Goal: Task Accomplishment & Management: Use online tool/utility

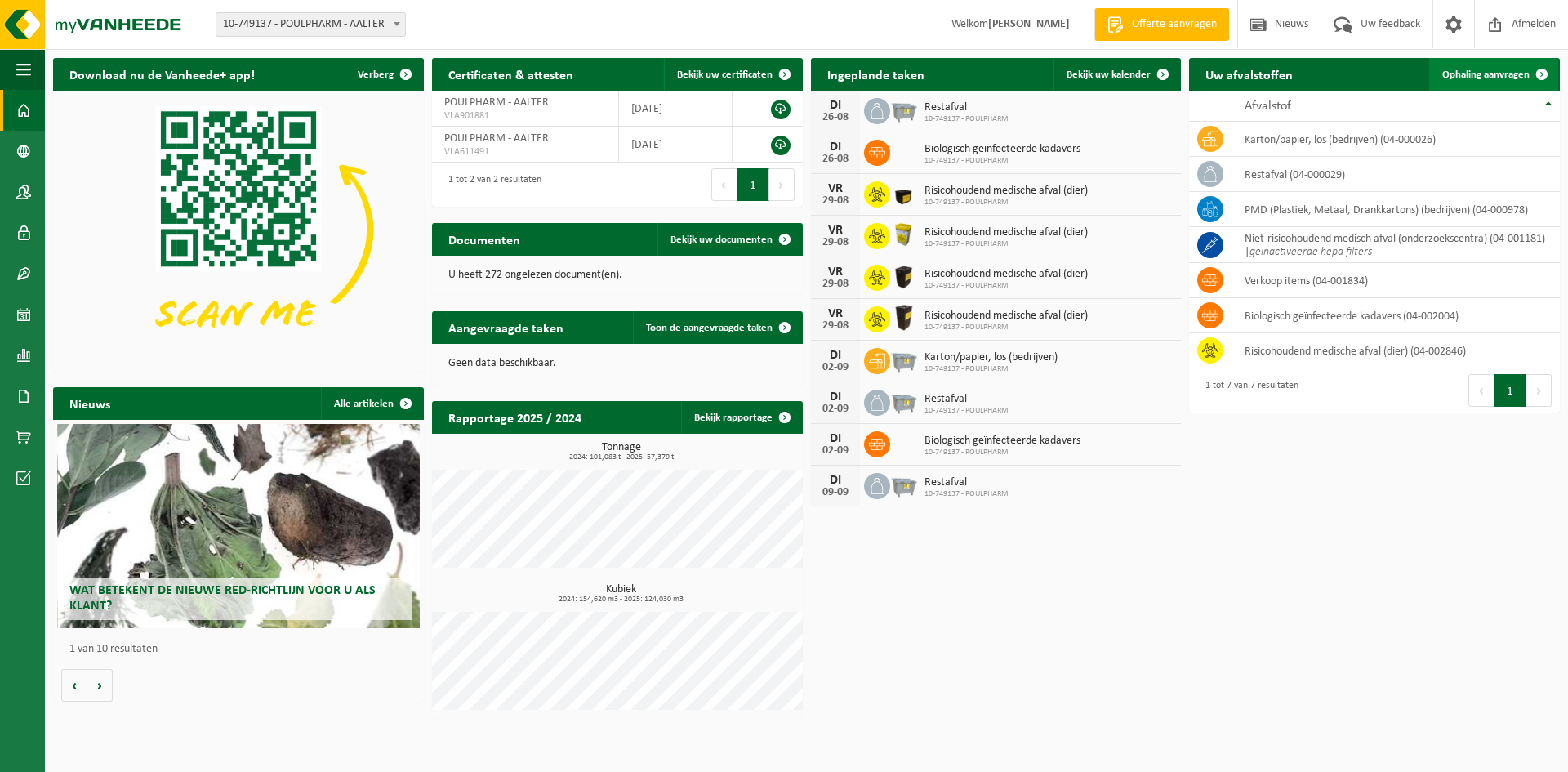
click at [1526, 78] on span at bounding box center [1542, 74] width 32 height 32
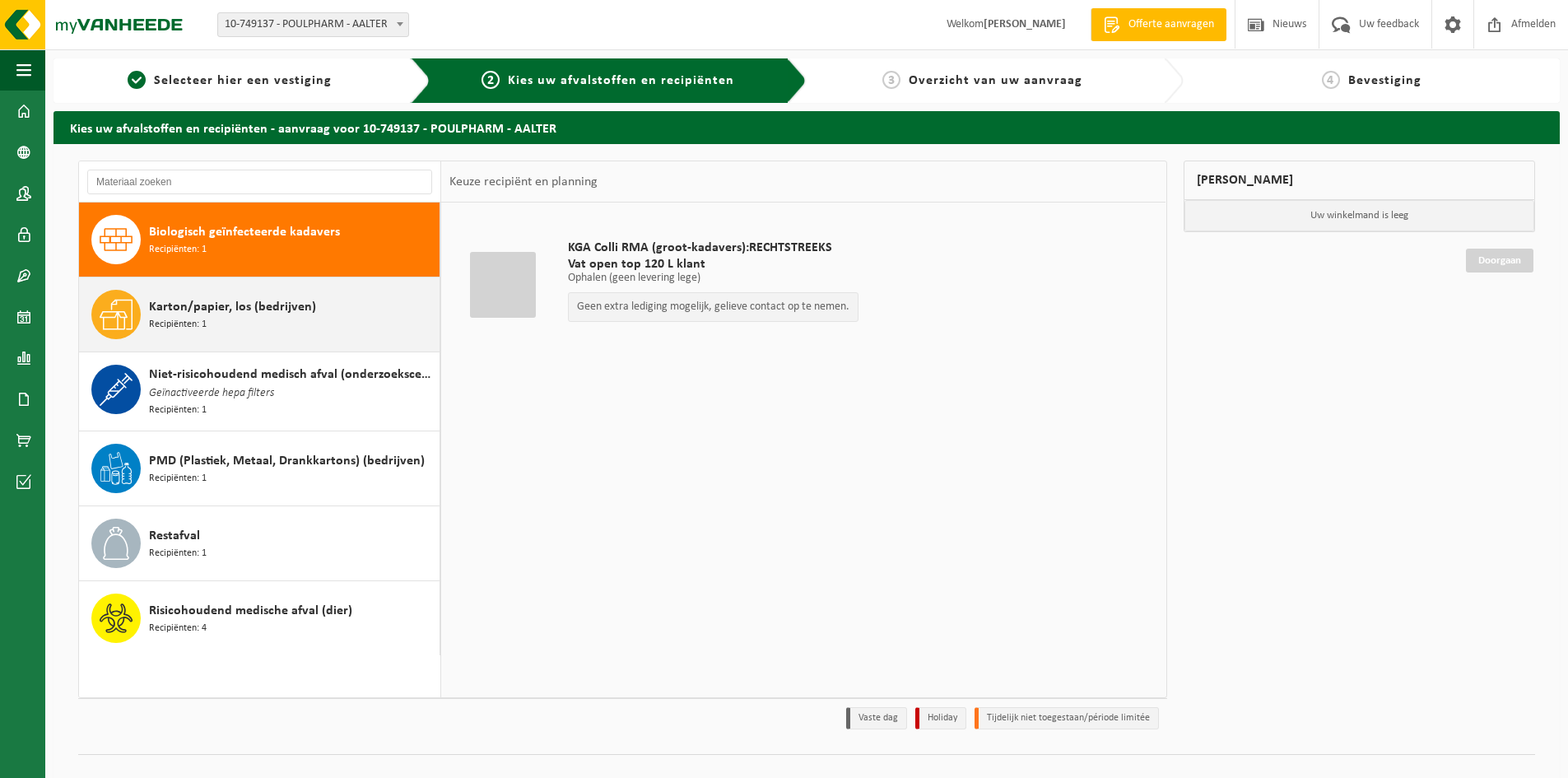
click at [405, 310] on div "Karton/papier, los (bedrijven) Recipiënten: 1" at bounding box center [293, 315] width 286 height 50
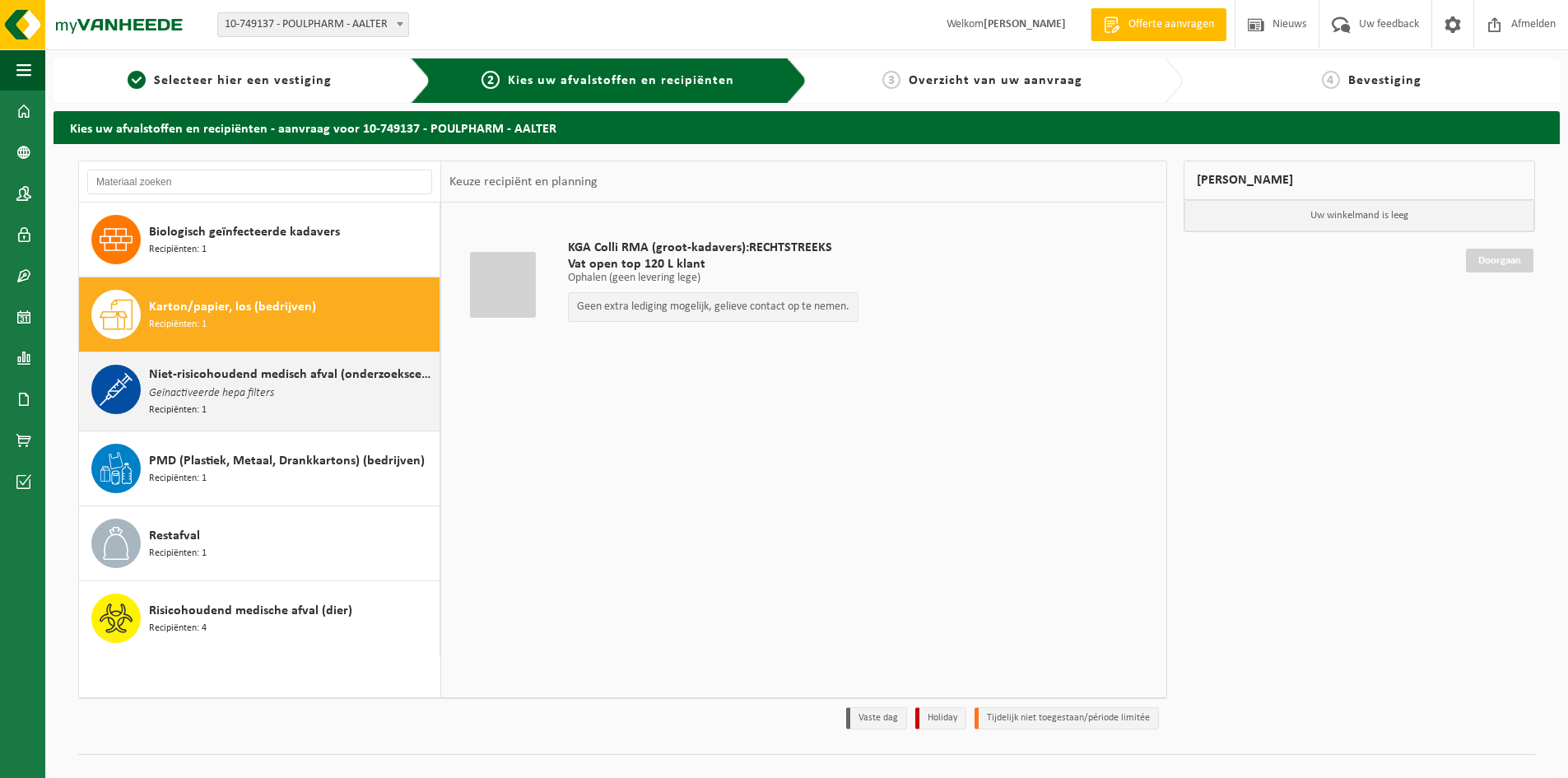
click at [299, 414] on div "Niet-risicohoudend medisch afval (onderzoekscentra) Geïnactiveerde hepa filters…" at bounding box center [293, 392] width 286 height 54
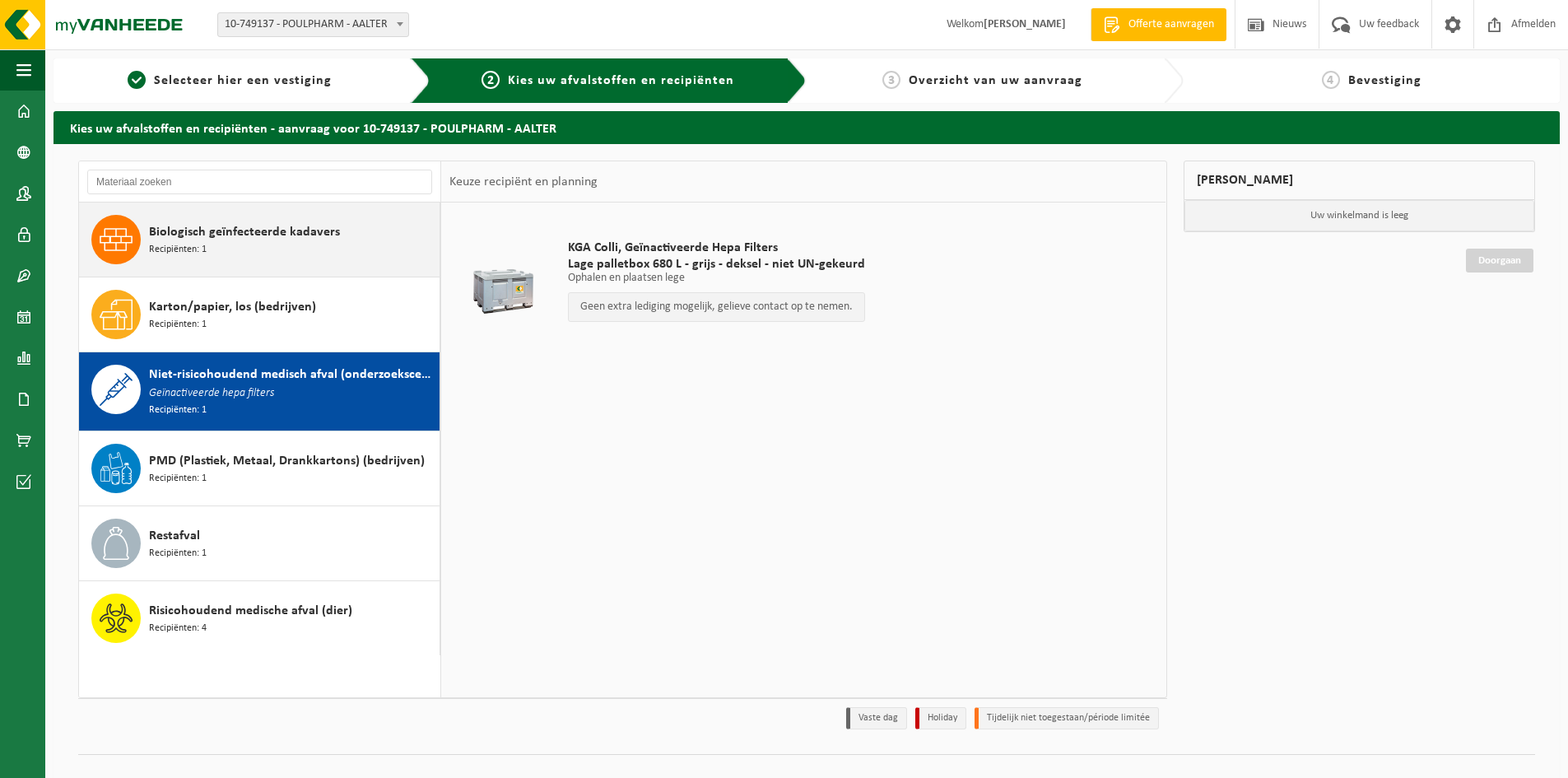
click at [291, 255] on div "Biologisch geïnfecteerde kadavers Recipiënten: 1" at bounding box center [293, 240] width 286 height 50
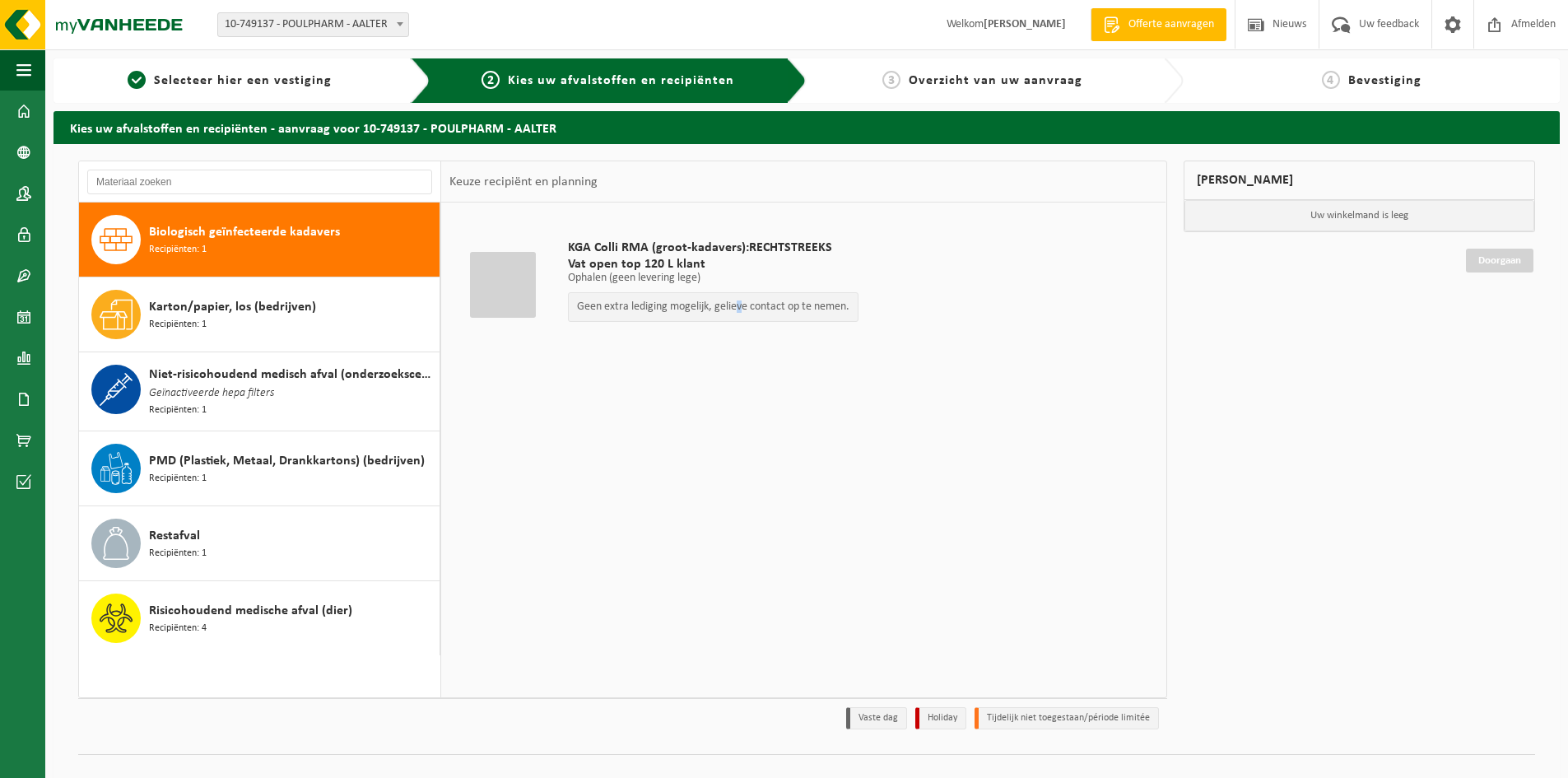
click at [740, 308] on p "Geen extra lediging mogelijk, gelieve contact op te nemen." at bounding box center [713, 307] width 272 height 11
click at [1058, 316] on td "KGA Colli RMA (groot-kadavers):RECHTSTREEKS Vat open top 120 L klant Ophalen (g…" at bounding box center [856, 285] width 602 height 149
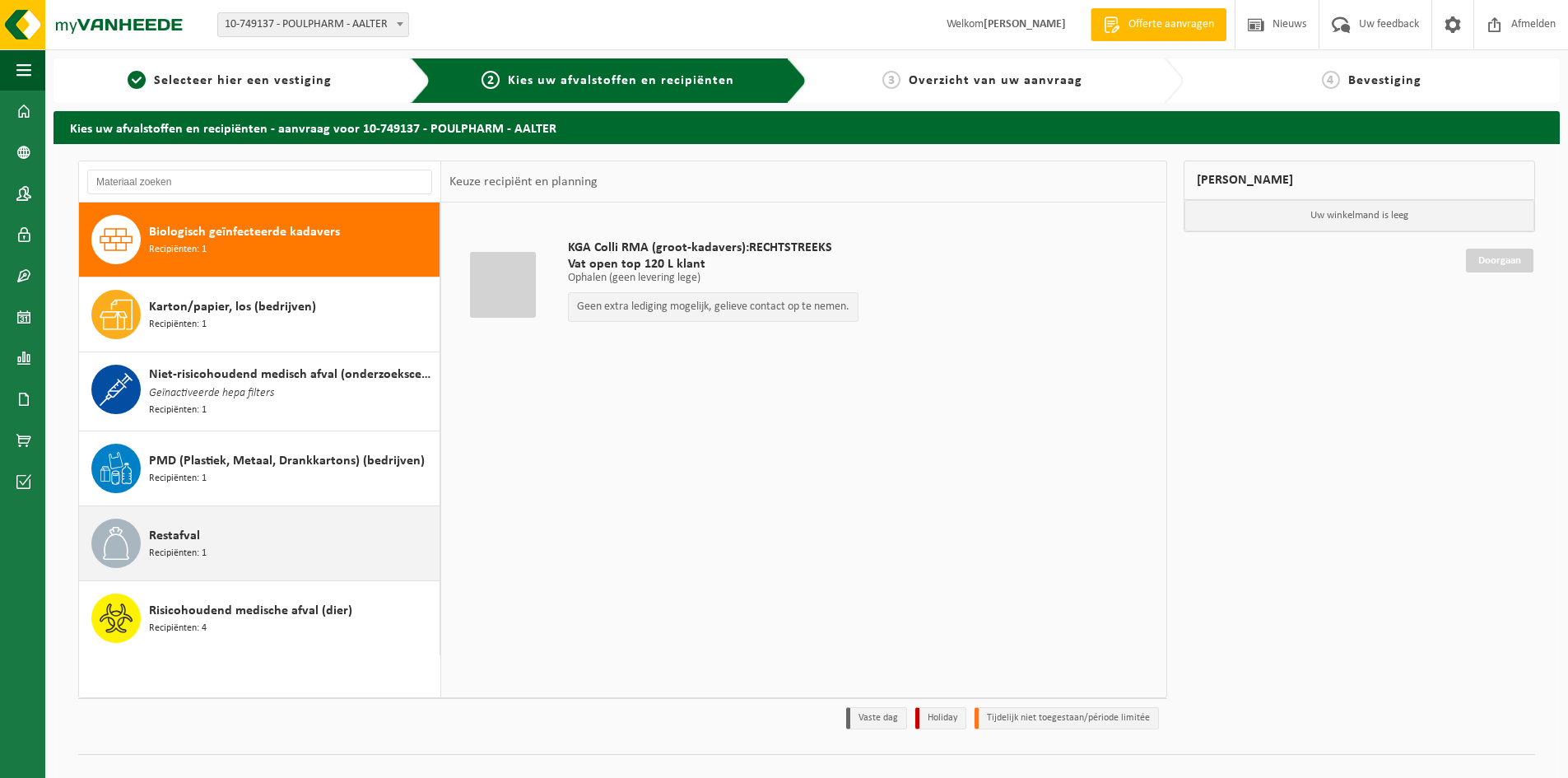
click at [225, 573] on div "Restafval Recipiënten: 1" at bounding box center [259, 544] width 362 height 74
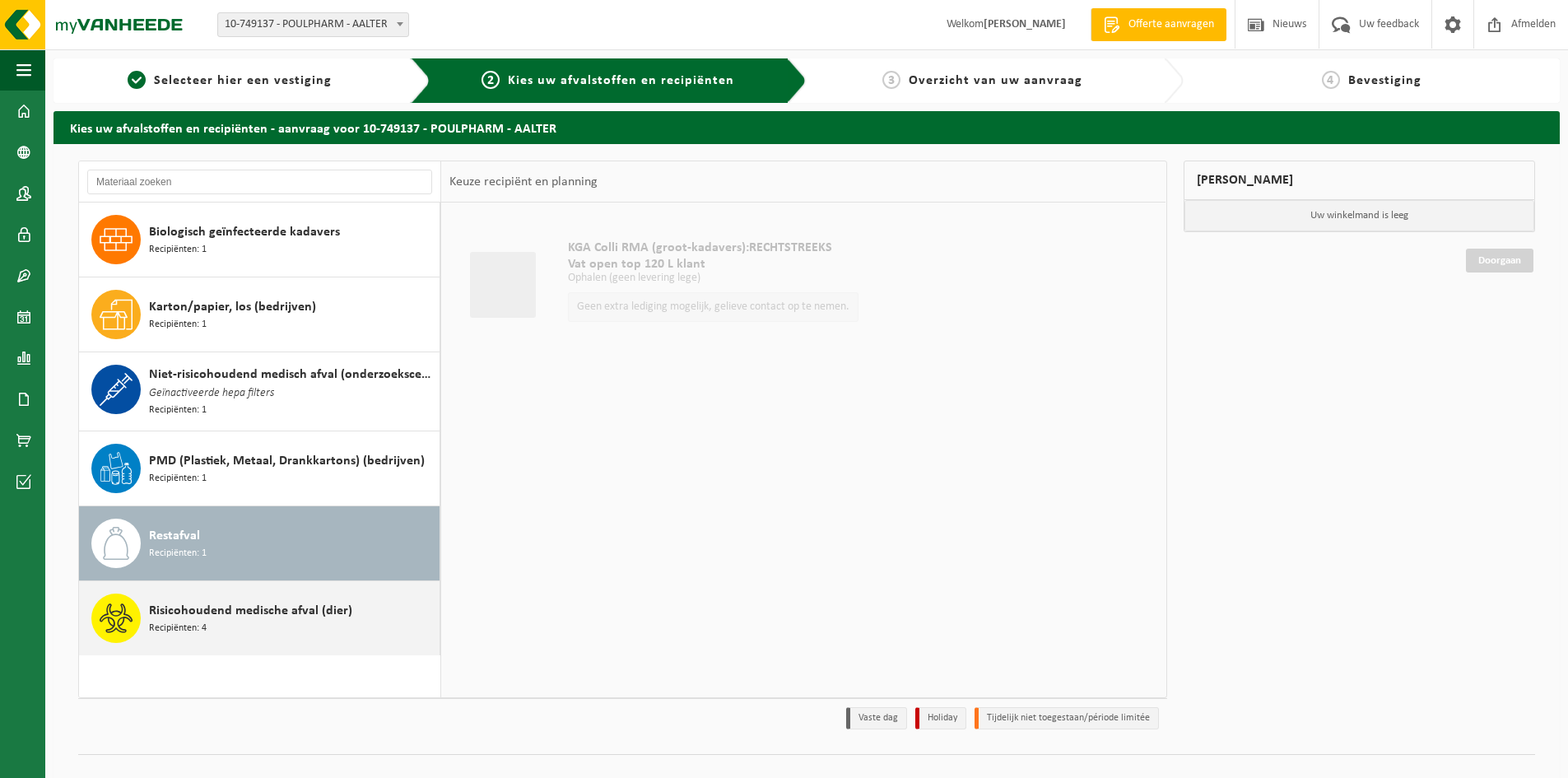
click at [193, 621] on span "Recipiënten: 4" at bounding box center [178, 629] width 57 height 16
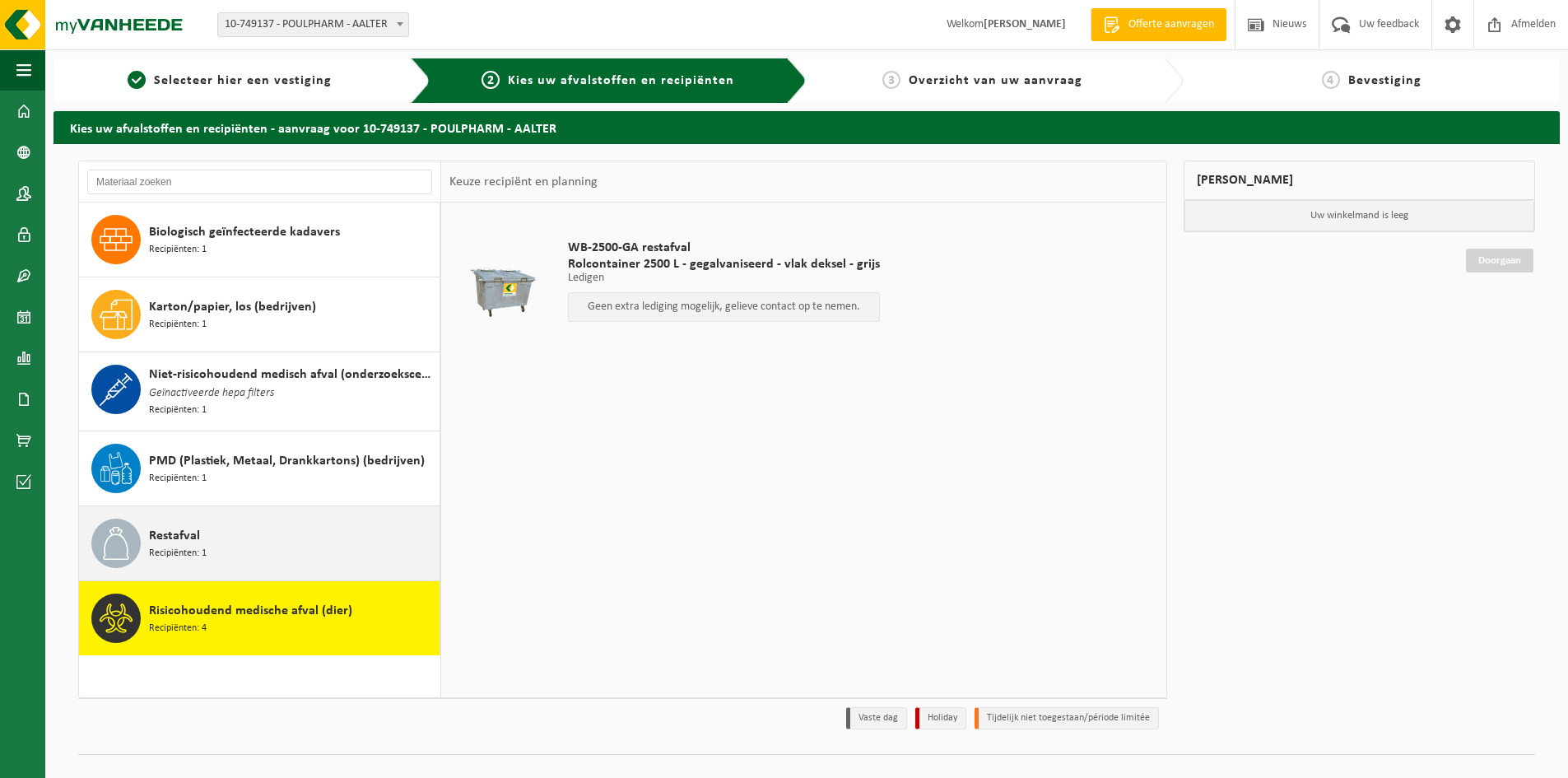
click at [209, 554] on div "Restafval Recipiënten: 1" at bounding box center [293, 544] width 286 height 50
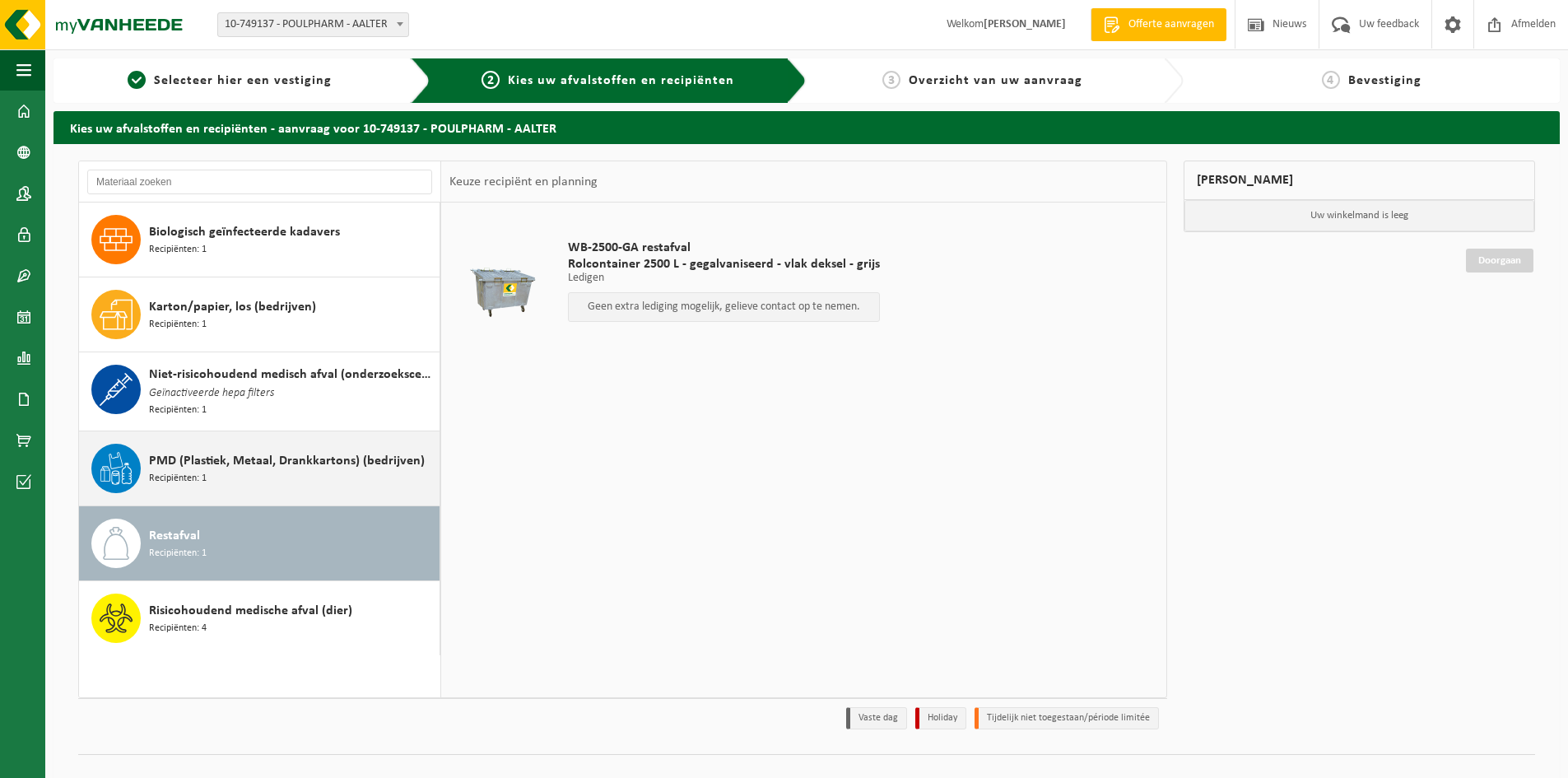
click at [225, 486] on div "PMD (Plastiek, Metaal, Drankkartons) (bedrijven) Recipiënten: 1" at bounding box center [293, 469] width 286 height 50
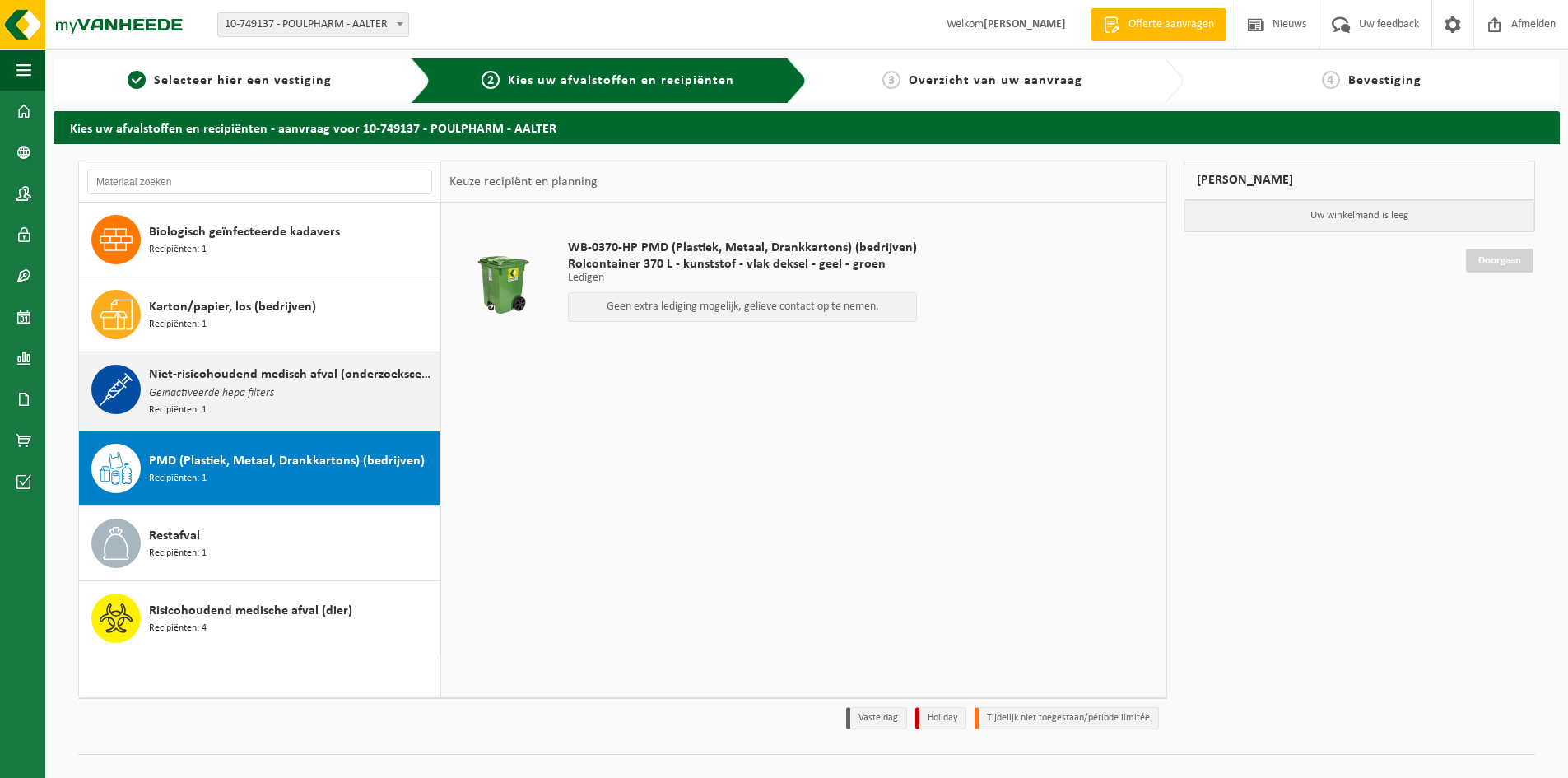
click at [245, 413] on div "Niet-risicohoudend medisch afval (onderzoekscentra) Geïnactiveerde hepa filters…" at bounding box center [293, 392] width 286 height 54
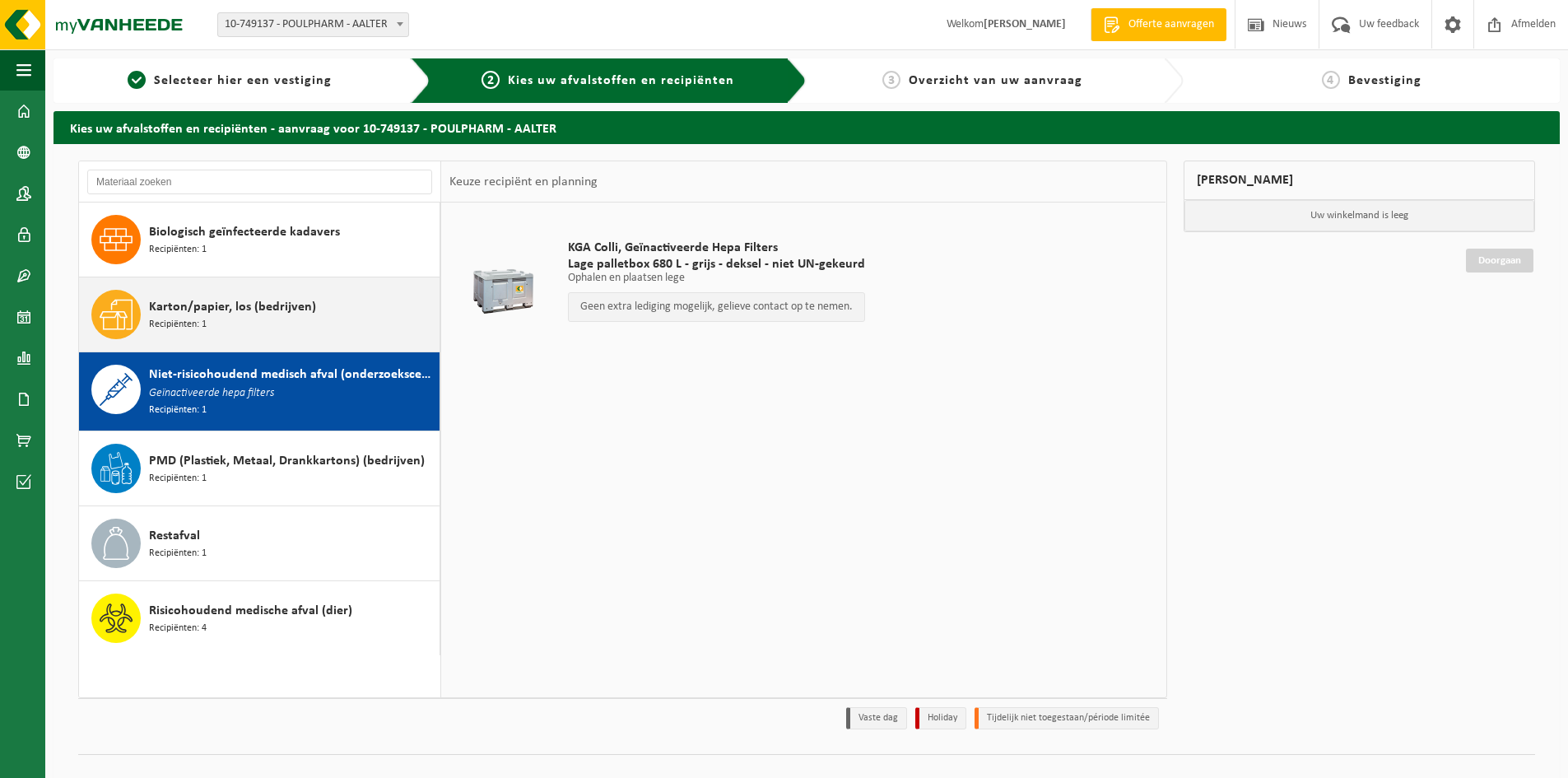
click at [265, 326] on div "Karton/papier, los (bedrijven) Recipiënten: 1" at bounding box center [293, 315] width 286 height 50
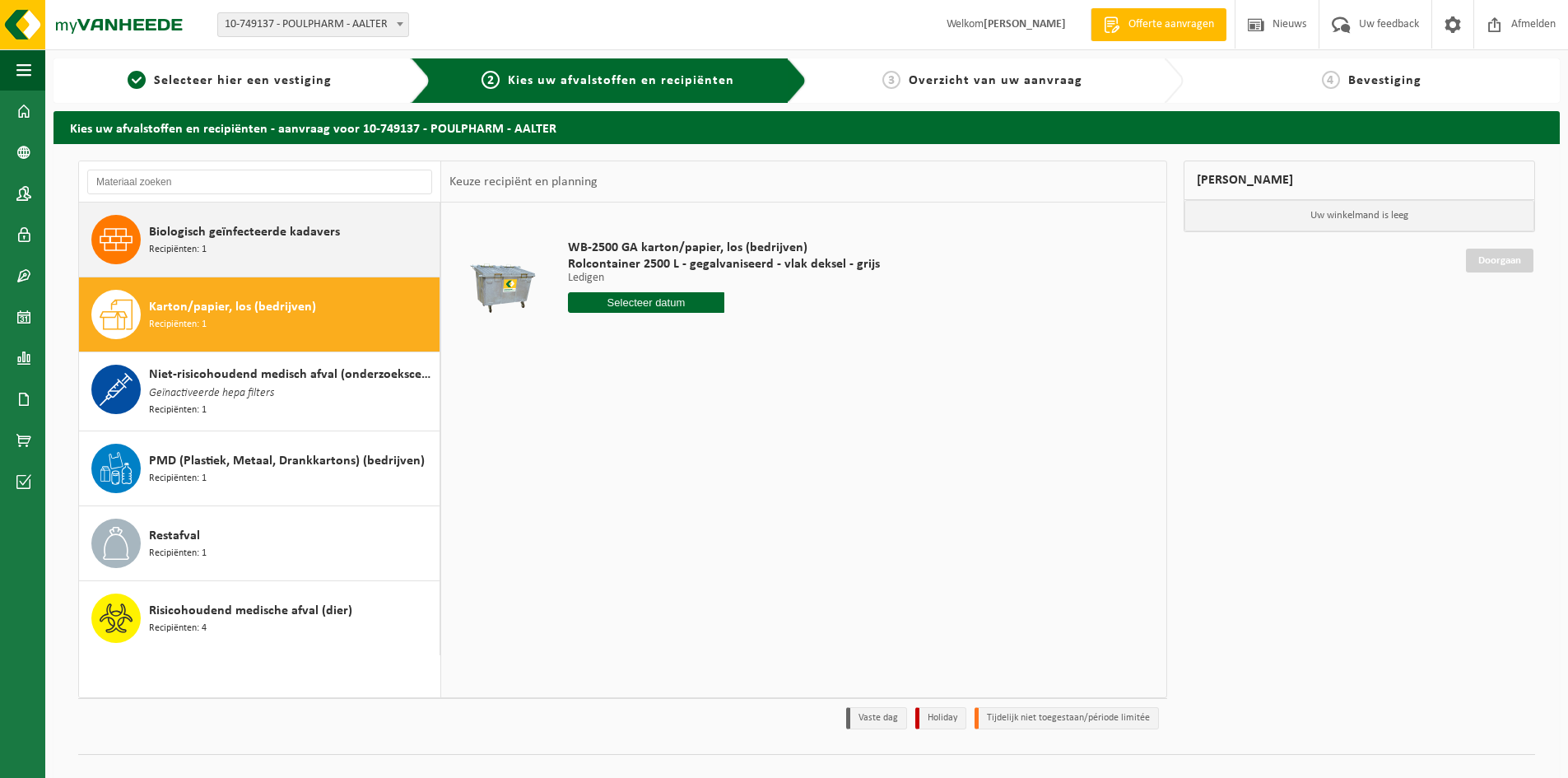
click at [282, 222] on span "Biologisch geïnfecteerde kadavers" at bounding box center [245, 232] width 191 height 19
